Goal: Transaction & Acquisition: Book appointment/travel/reservation

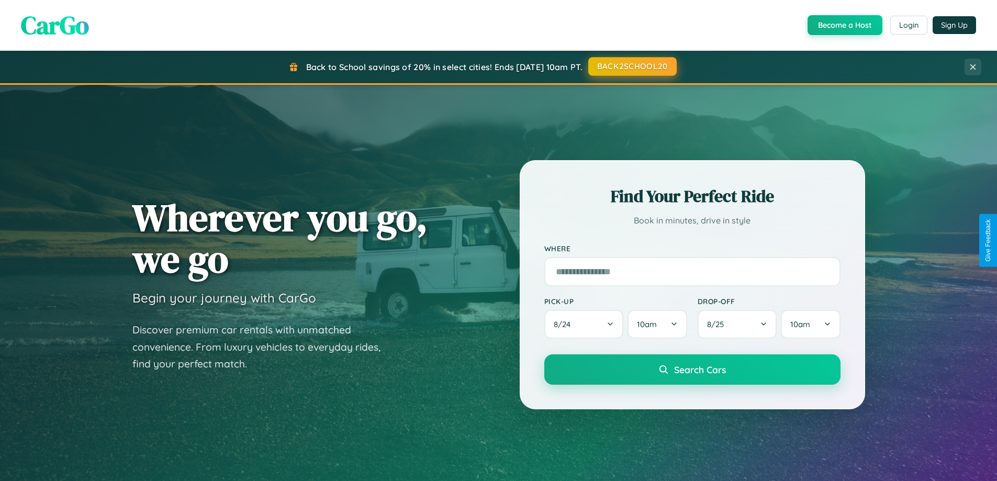
click at [631, 66] on button "BACK2SCHOOL20" at bounding box center [632, 66] width 88 height 19
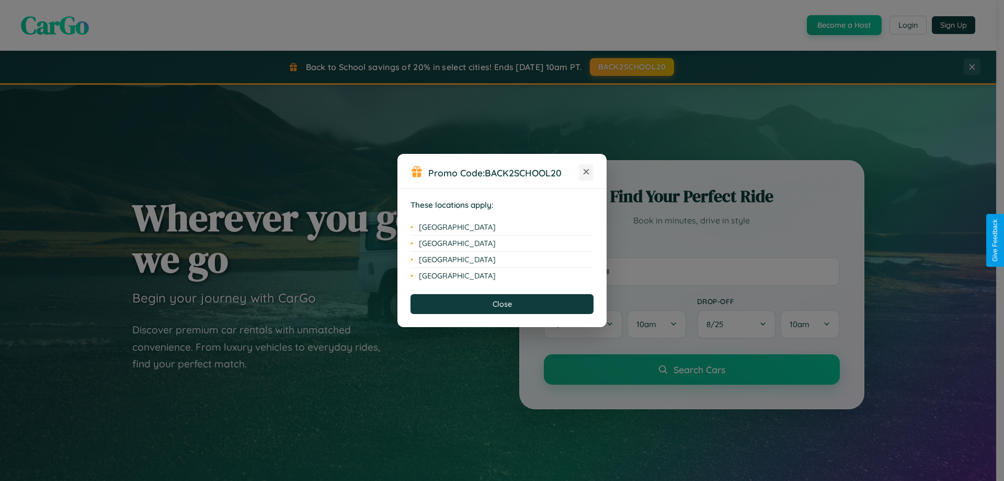
click at [586, 172] on icon at bounding box center [587, 172] width 6 height 6
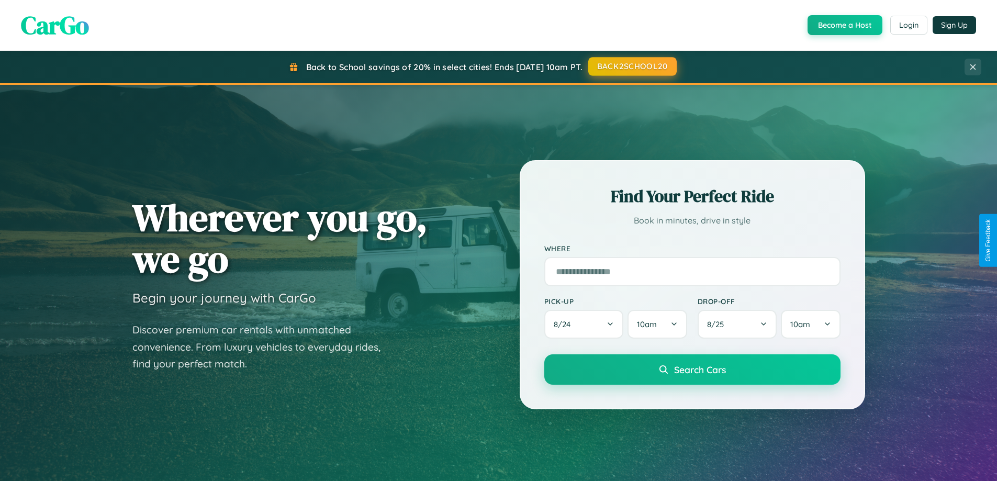
click at [631, 66] on button "BACK2SCHOOL20" at bounding box center [632, 66] width 88 height 19
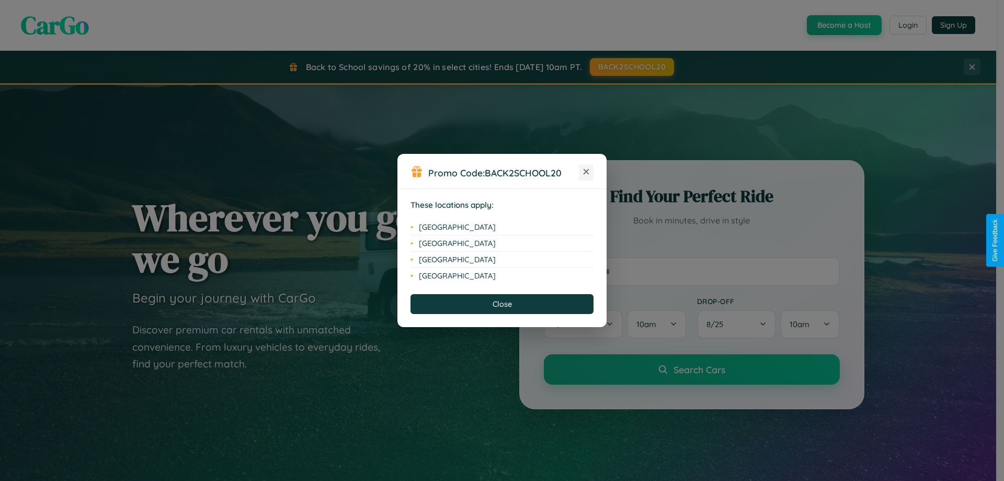
click at [586, 172] on icon at bounding box center [587, 172] width 6 height 6
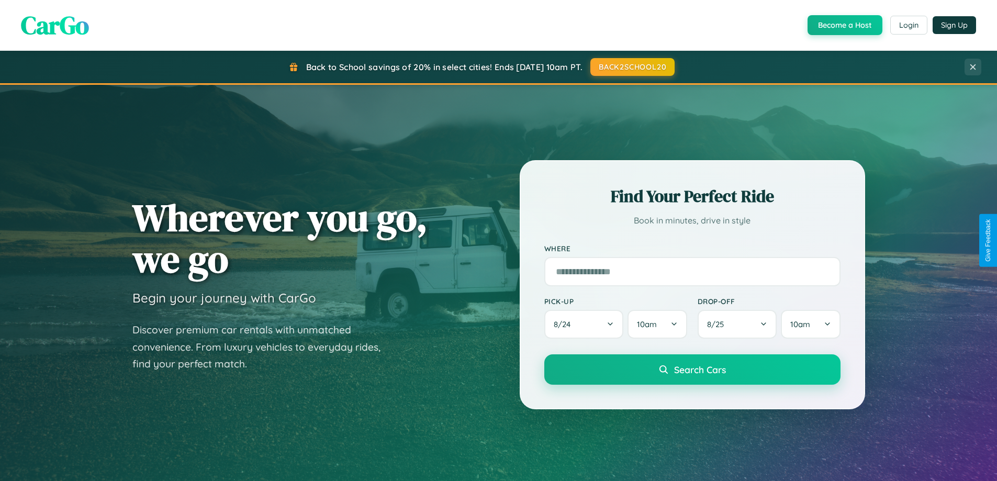
scroll to position [31, 0]
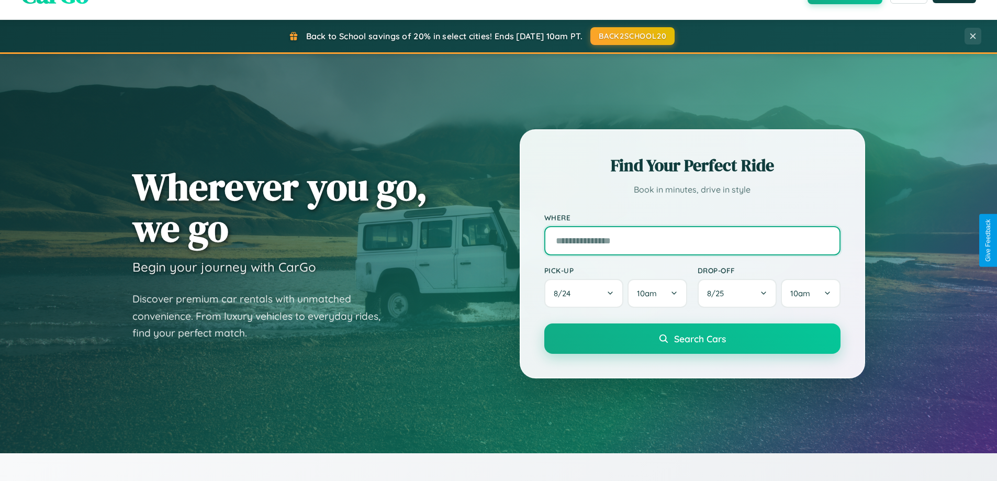
click at [692, 240] on input "text" at bounding box center [692, 240] width 296 height 29
type input "*******"
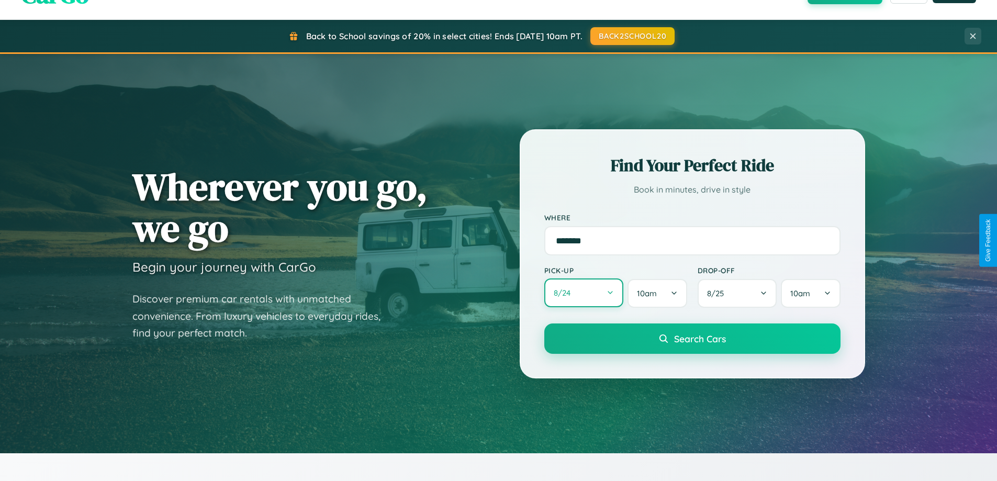
click at [583, 293] on button "8 / 24" at bounding box center [584, 292] width 80 height 29
select select "*"
select select "****"
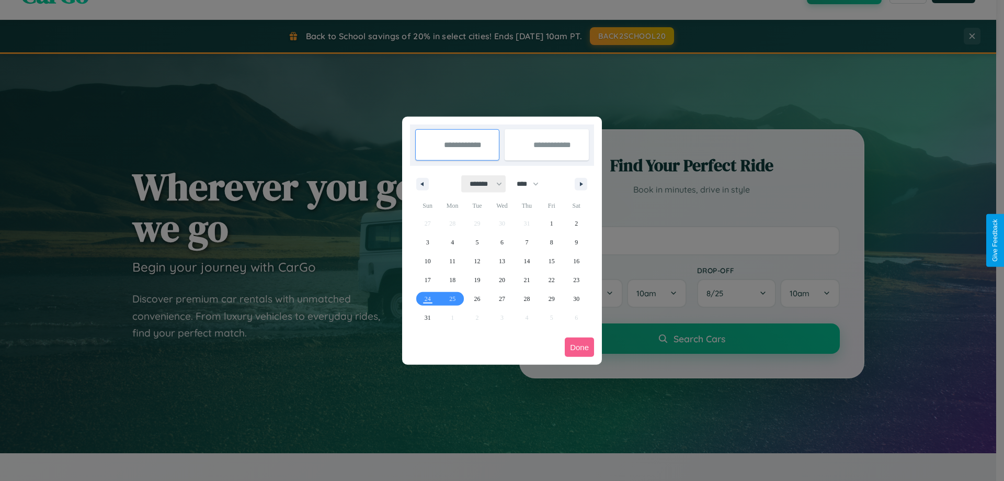
drag, startPoint x: 481, startPoint y: 184, endPoint x: 502, endPoint y: 210, distance: 33.5
click at [481, 184] on select "******* ******** ***** ***** *** **** **** ****** ********* ******* ******** **…" at bounding box center [484, 183] width 44 height 17
click at [551, 298] on span "29" at bounding box center [552, 298] width 6 height 19
type input "**********"
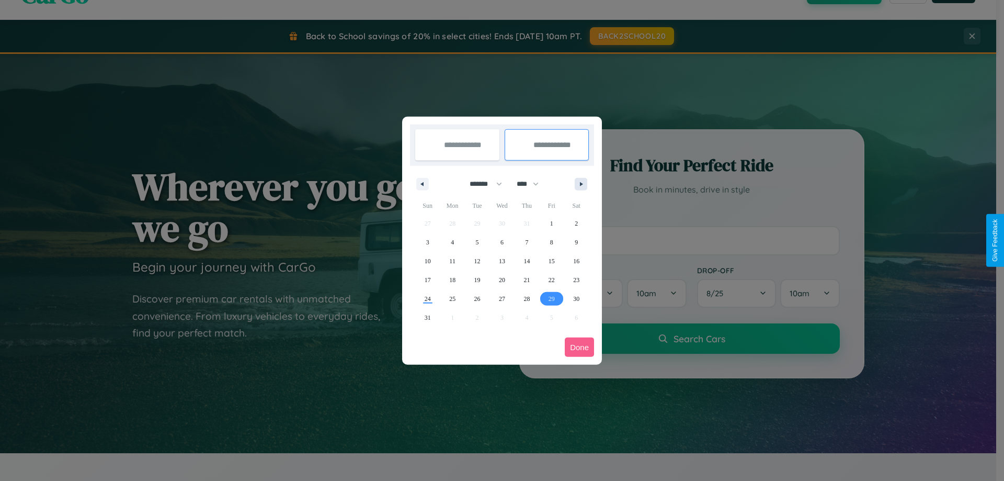
click at [581, 184] on icon "button" at bounding box center [583, 184] width 5 height 4
select select "*"
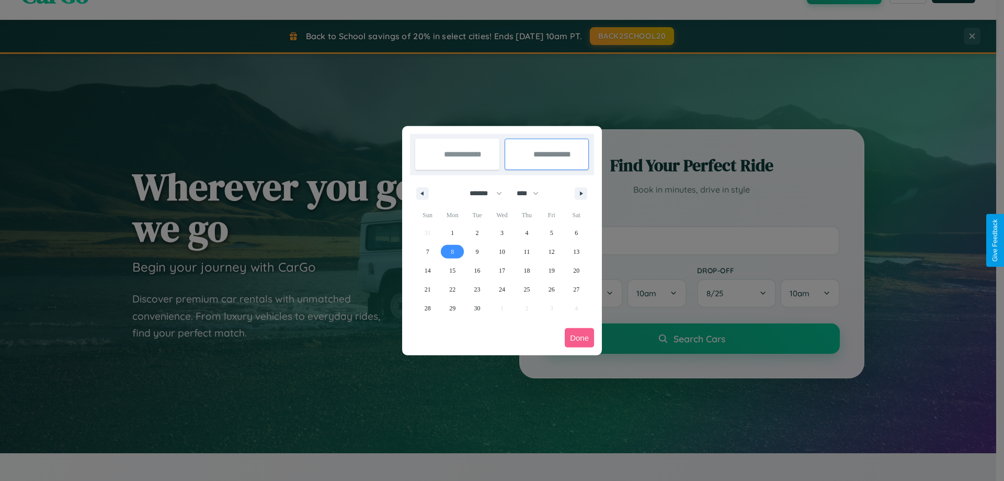
click at [453, 251] on span "8" at bounding box center [452, 251] width 3 height 19
type input "**********"
select select "*"
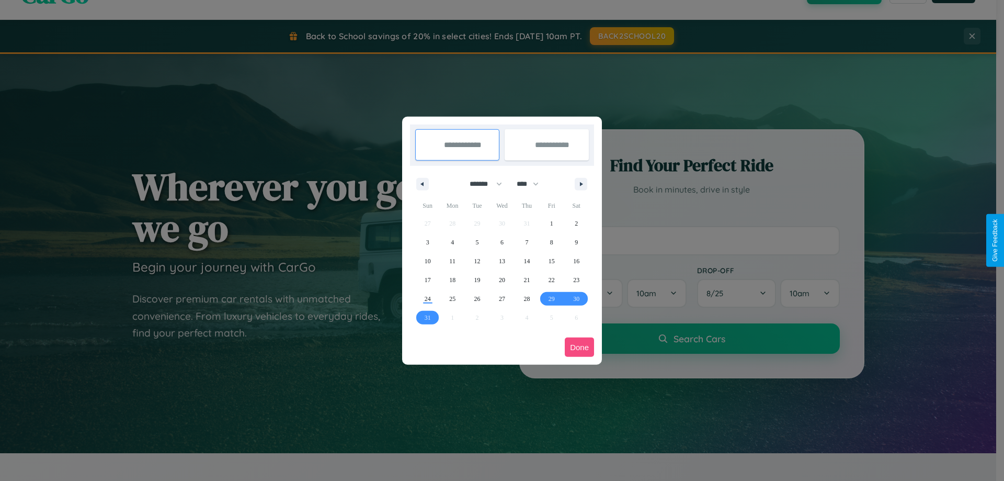
click at [580, 347] on button "Done" at bounding box center [579, 346] width 29 height 19
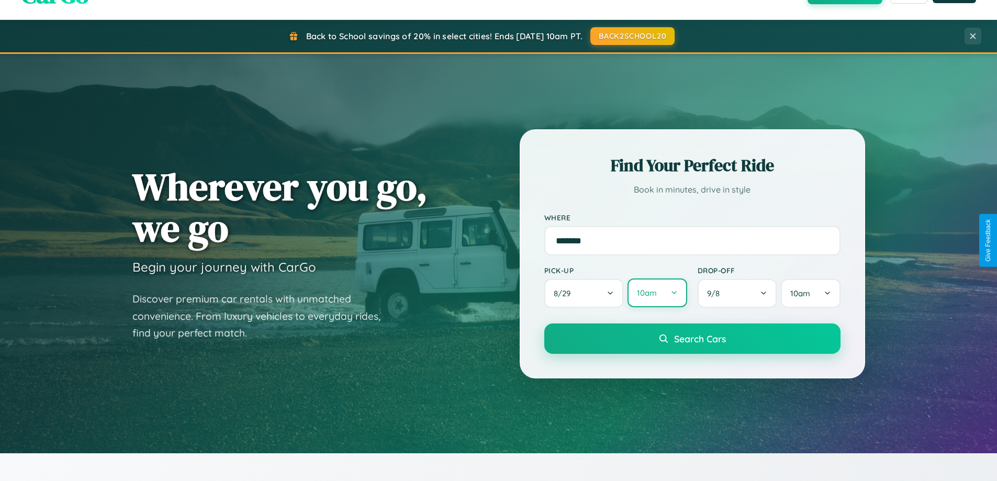
click at [657, 293] on button "10am" at bounding box center [656, 292] width 59 height 29
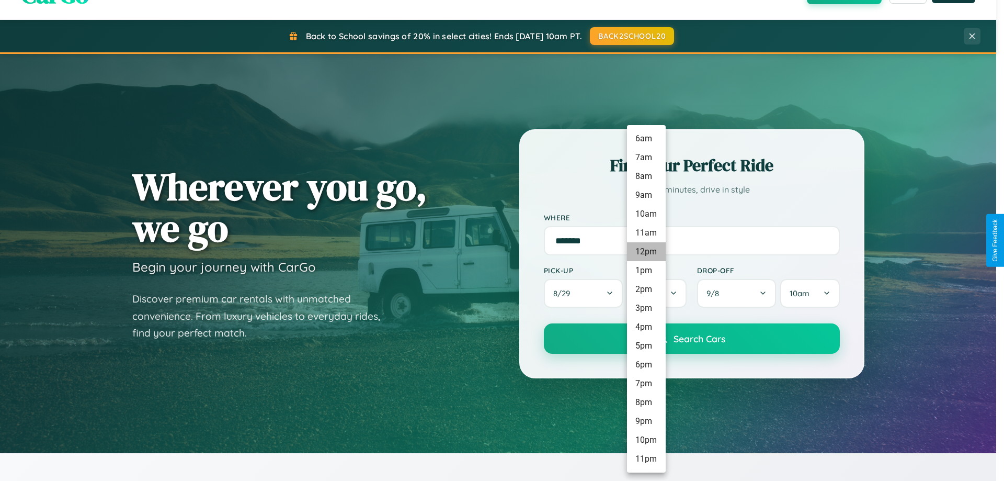
click at [646, 252] on li "12pm" at bounding box center [646, 251] width 39 height 19
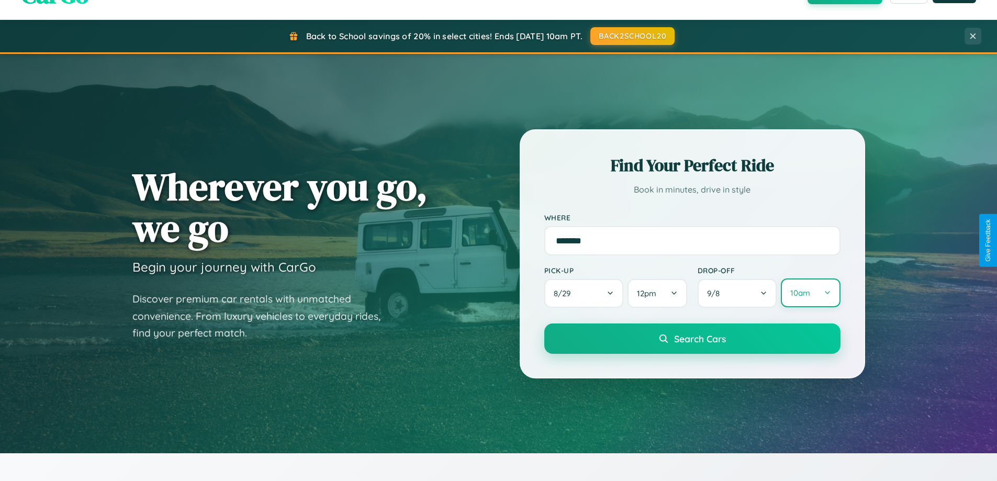
click at [810, 293] on button "10am" at bounding box center [810, 292] width 59 height 29
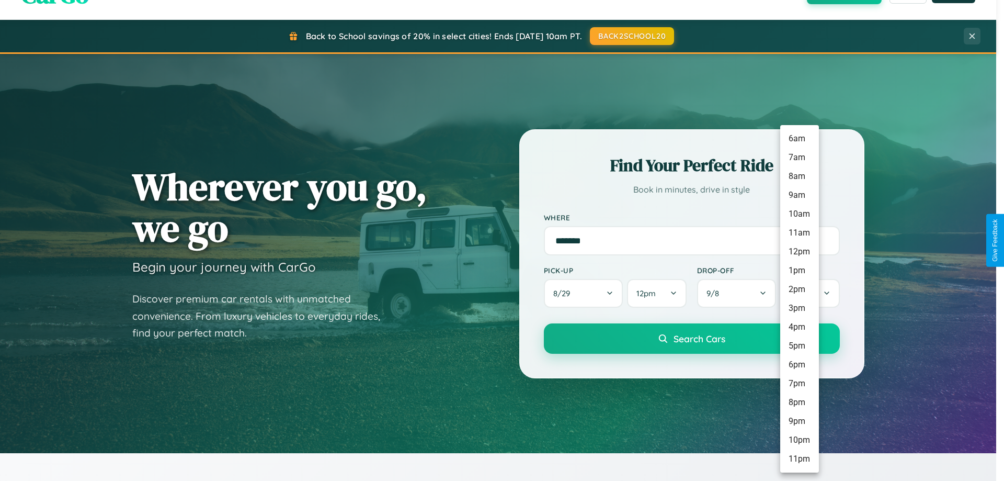
click at [799, 402] on li "8pm" at bounding box center [800, 402] width 39 height 19
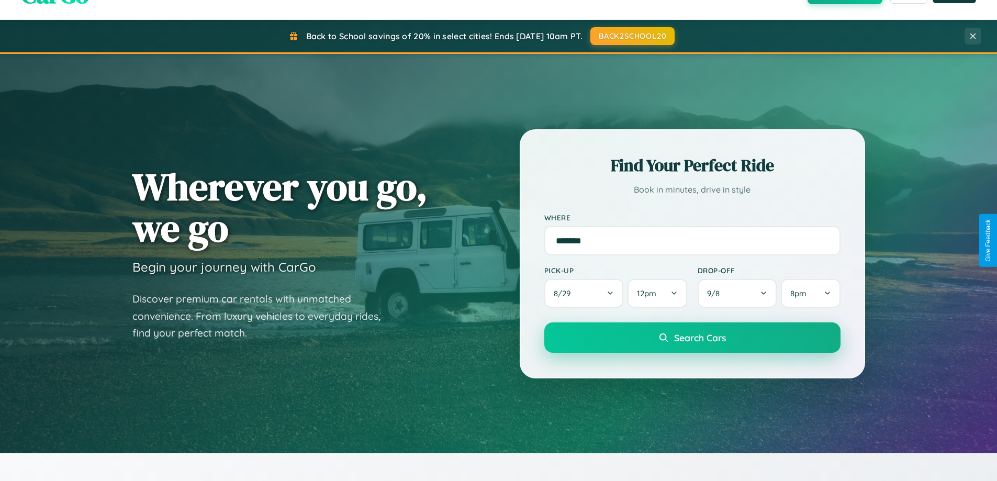
click at [692, 338] on span "Search Cars" at bounding box center [700, 338] width 52 height 12
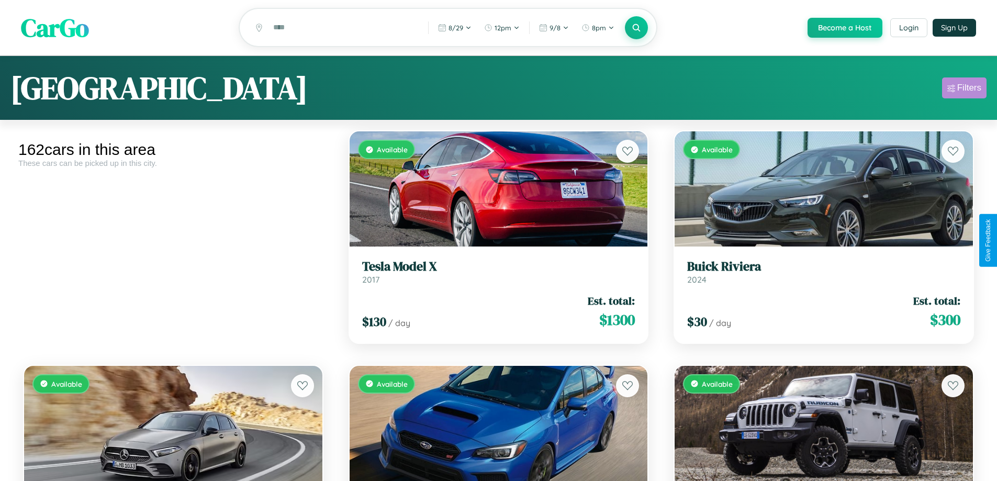
click at [964, 89] on div "Filters" at bounding box center [969, 88] width 24 height 10
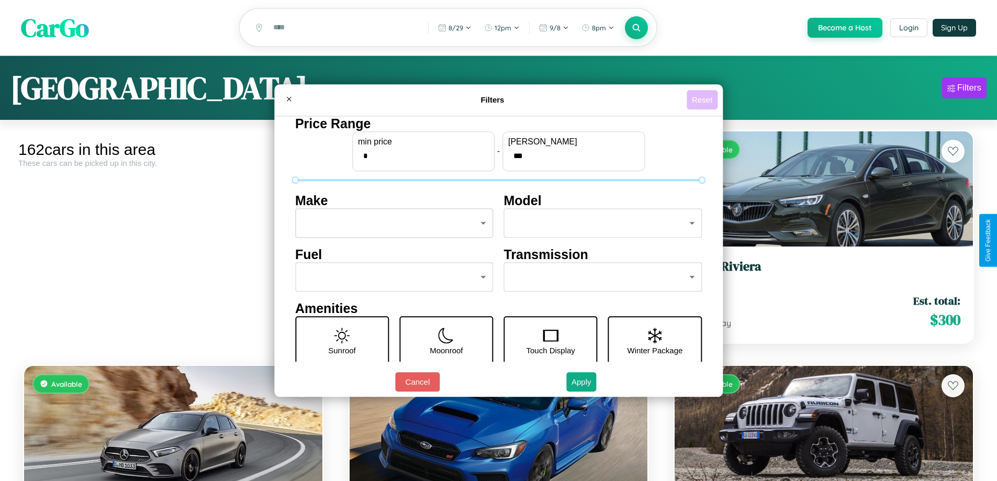
click at [703, 99] on button "Reset" at bounding box center [701, 99] width 31 height 19
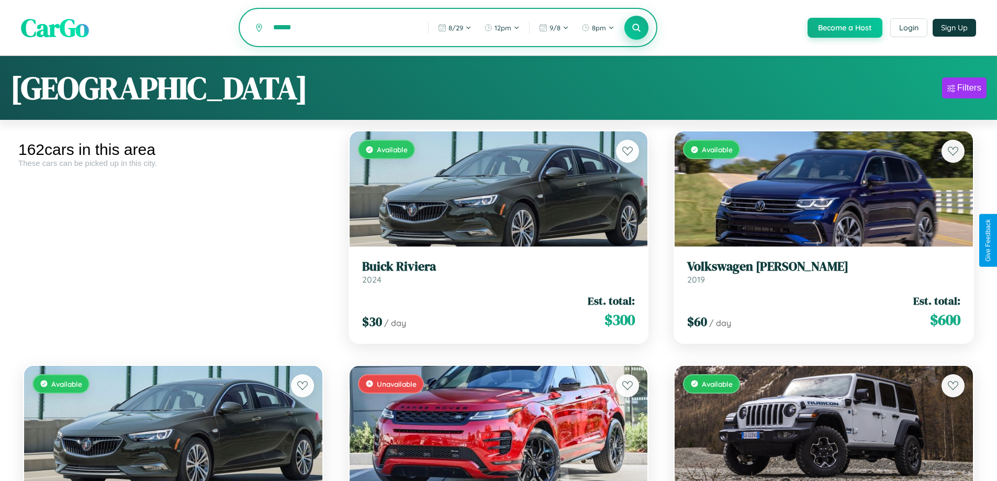
type input "******"
click at [636, 28] on icon at bounding box center [636, 27] width 10 height 10
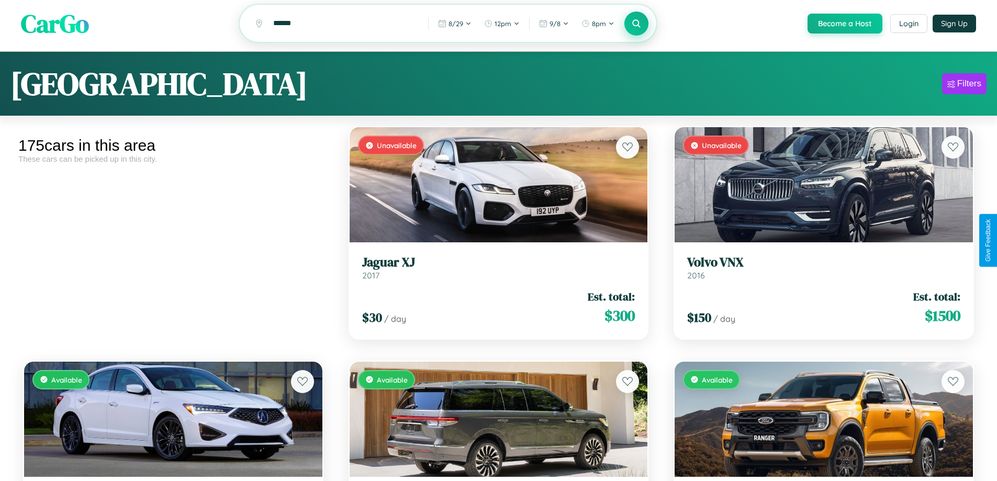
scroll to position [1630, 0]
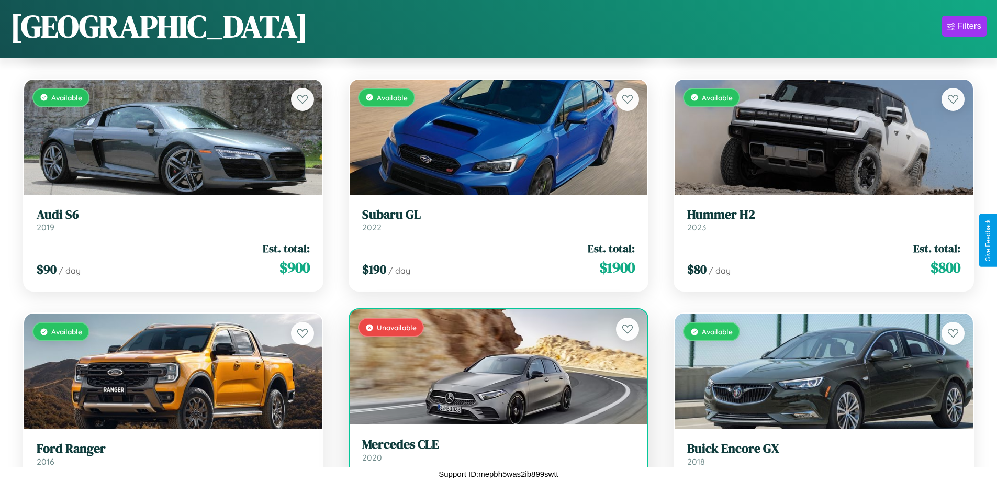
click at [494, 452] on h3 "Mercedes CLE" at bounding box center [498, 444] width 273 height 15
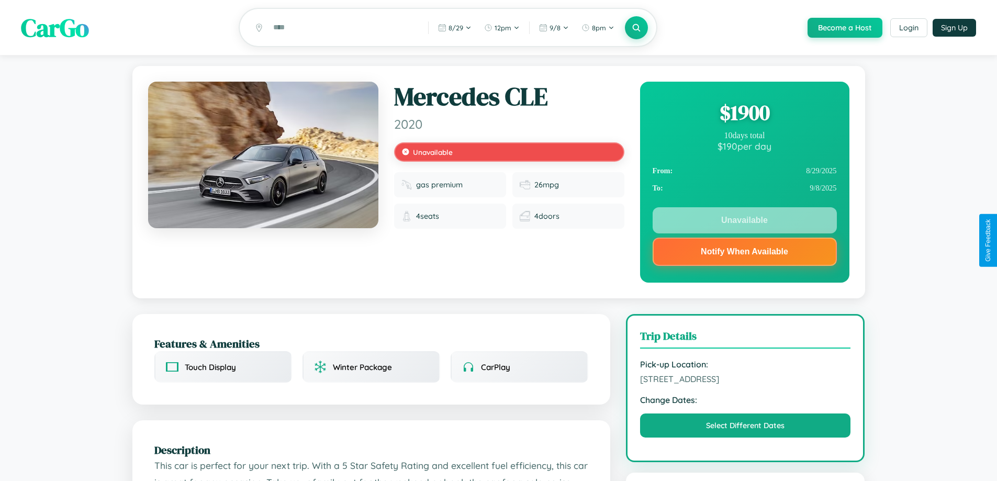
click at [744, 114] on div "$ 1900" at bounding box center [744, 112] width 184 height 28
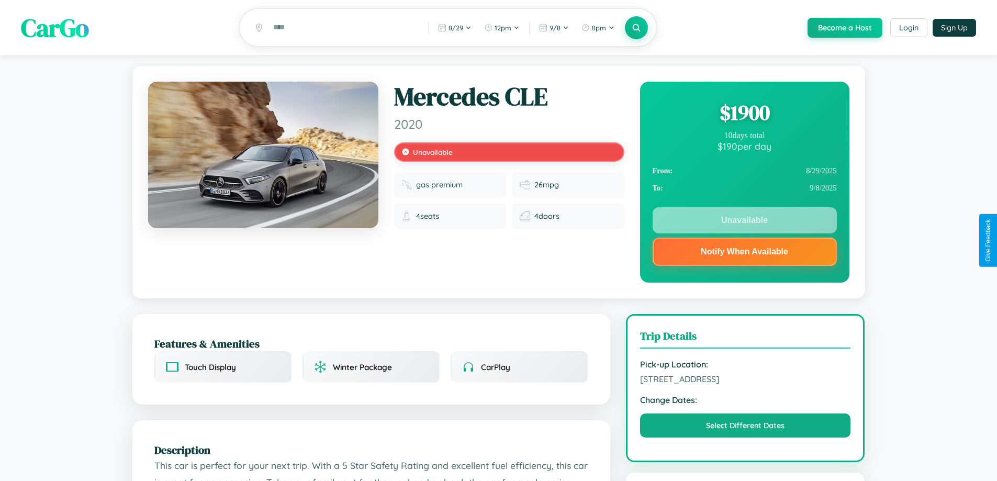
click at [744, 114] on div "$ 1900" at bounding box center [744, 112] width 184 height 28
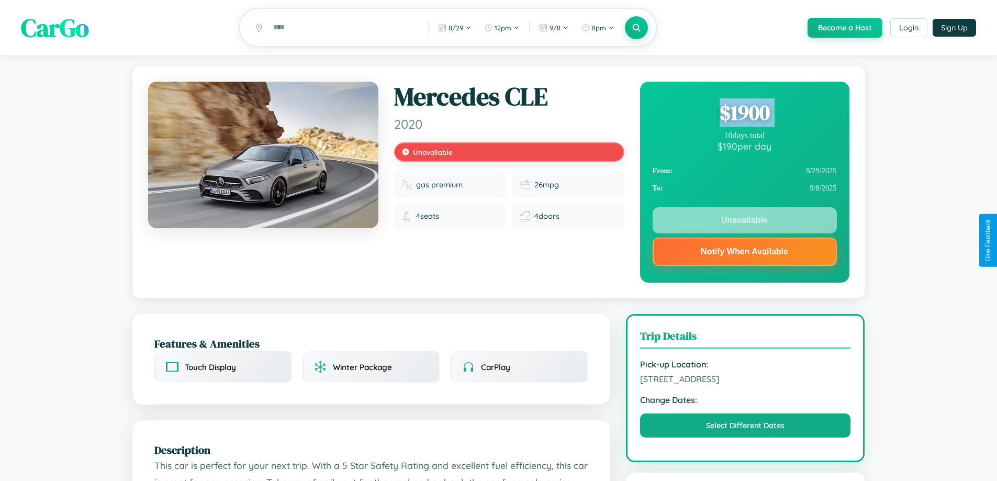
click at [744, 114] on div "$ 1900" at bounding box center [744, 112] width 184 height 28
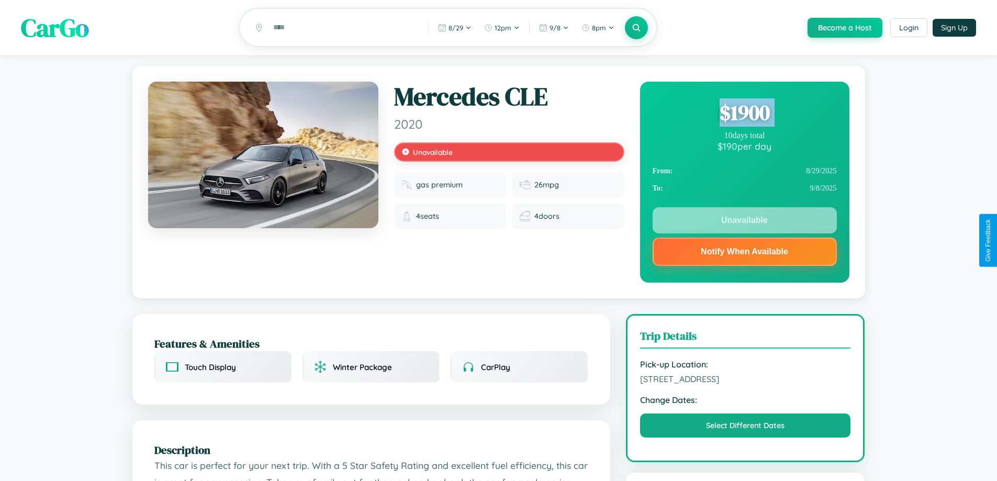
click at [744, 114] on div "$ 1900" at bounding box center [744, 112] width 184 height 28
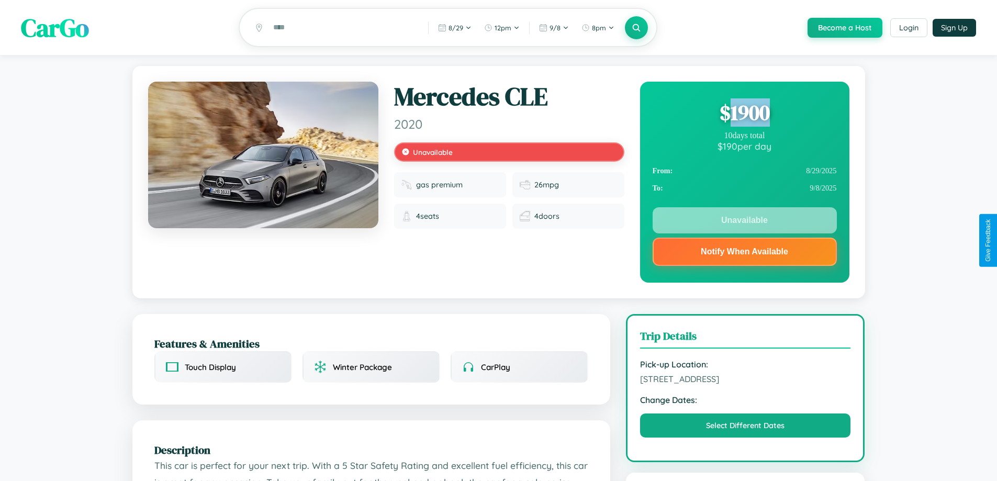
click at [744, 114] on div "$ 1900" at bounding box center [744, 112] width 184 height 28
